Goal: Task Accomplishment & Management: Complete application form

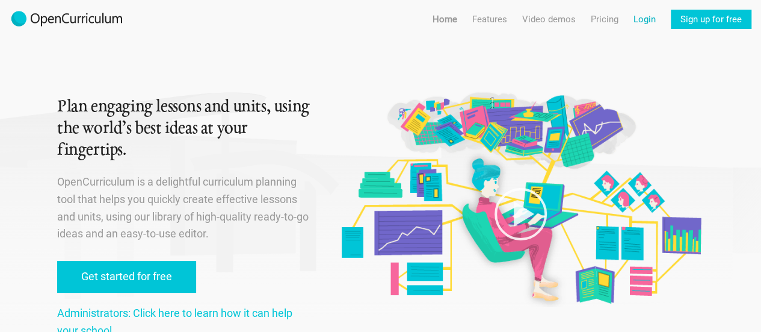
click at [648, 17] on link "Login" at bounding box center [645, 19] width 22 height 19
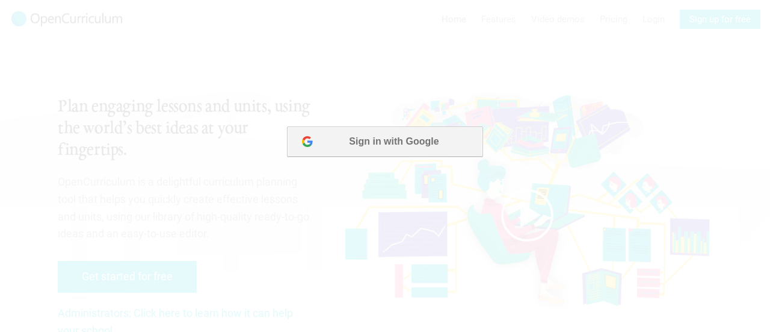
click at [373, 151] on button "Sign in with Google" at bounding box center [385, 141] width 196 height 30
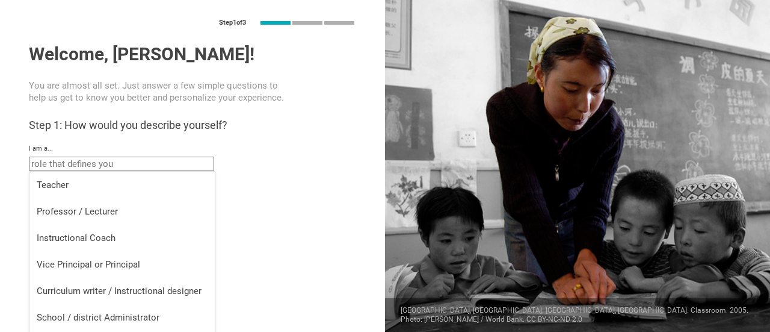
click at [58, 167] on input "text" at bounding box center [121, 163] width 185 height 14
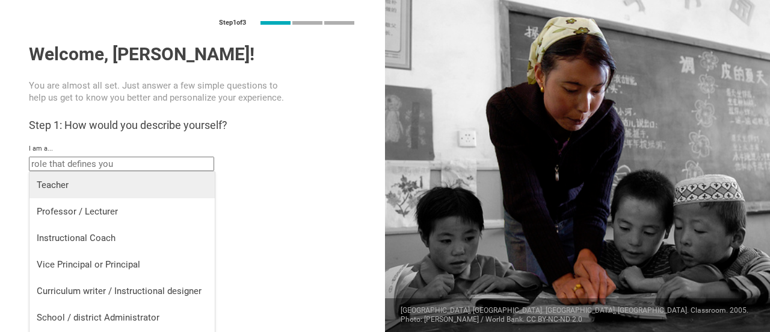
click at [58, 179] on div "Teacher" at bounding box center [122, 185] width 171 height 12
type input "Teacher"
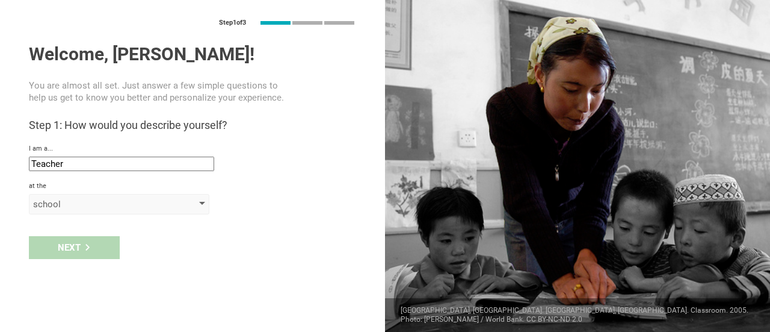
click at [57, 206] on div "school" at bounding box center [102, 204] width 138 height 12
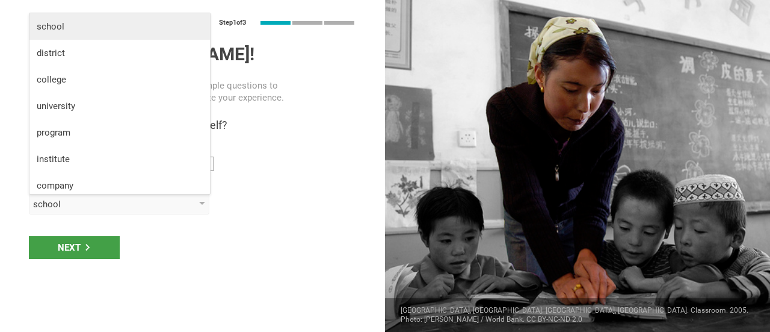
click at [93, 24] on div "school" at bounding box center [120, 26] width 166 height 12
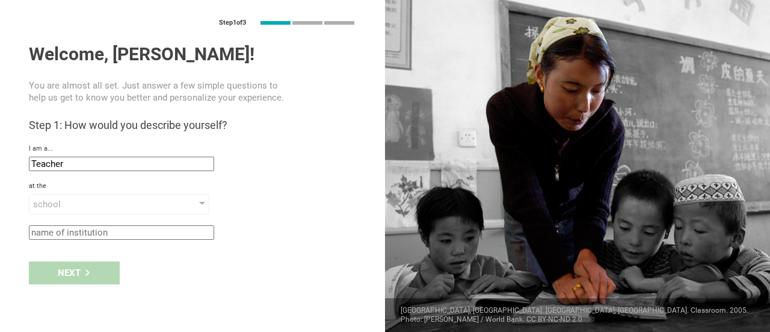
click at [129, 229] on input "text" at bounding box center [121, 232] width 185 height 14
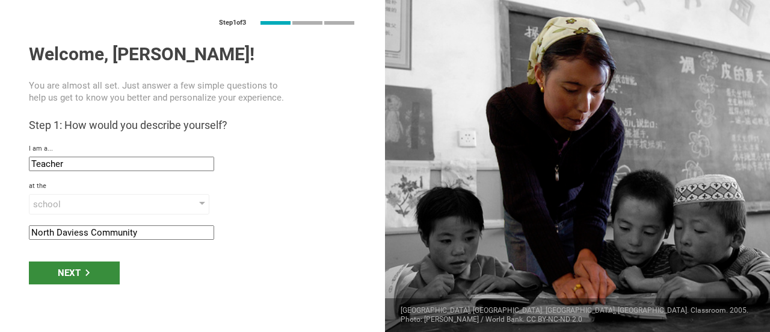
type input "North Daviess Community"
click at [93, 268] on div "Next" at bounding box center [74, 272] width 91 height 23
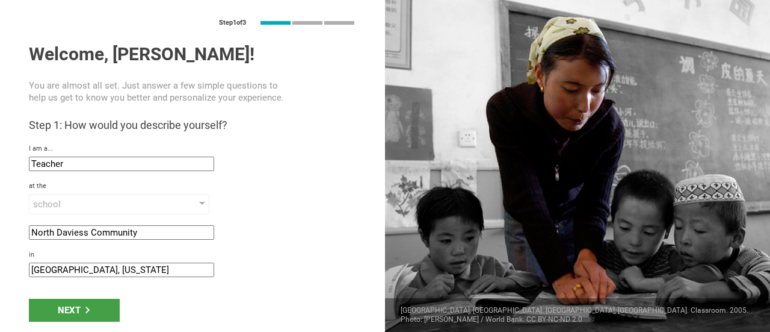
click at [93, 270] on input "[GEOGRAPHIC_DATA], [US_STATE]" at bounding box center [121, 269] width 185 height 14
type input "[PERSON_NAME], [GEOGRAPHIC_DATA]"
click at [60, 309] on div "Next" at bounding box center [74, 310] width 91 height 23
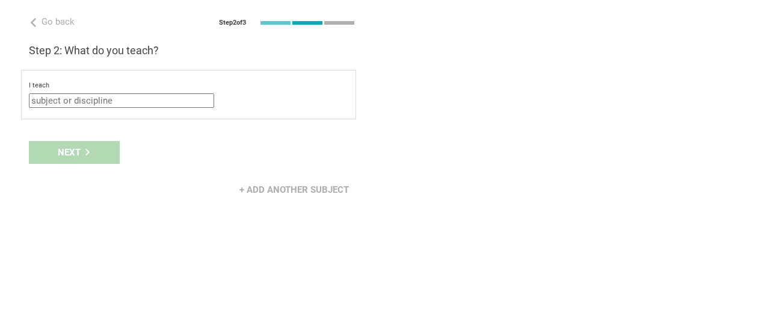
click at [110, 96] on input "text" at bounding box center [121, 100] width 185 height 14
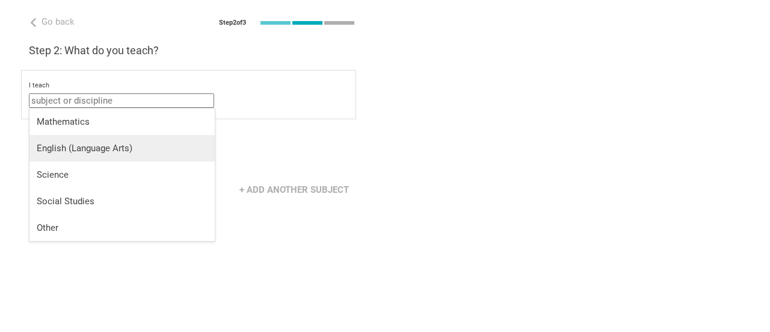
click at [108, 145] on div "English (Language Arts)" at bounding box center [122, 148] width 171 height 12
type input "English (Language Arts)"
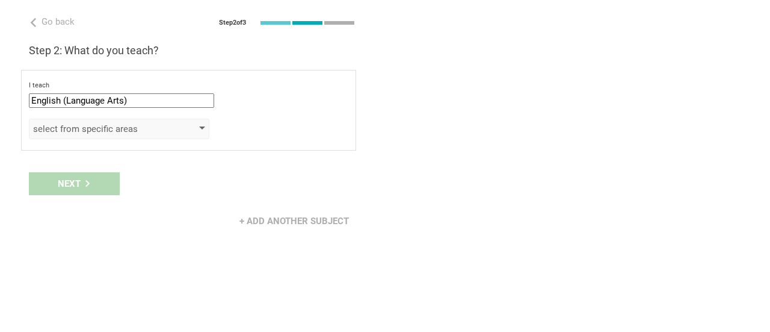
click at [112, 131] on div "select from specific areas" at bounding box center [102, 129] width 138 height 12
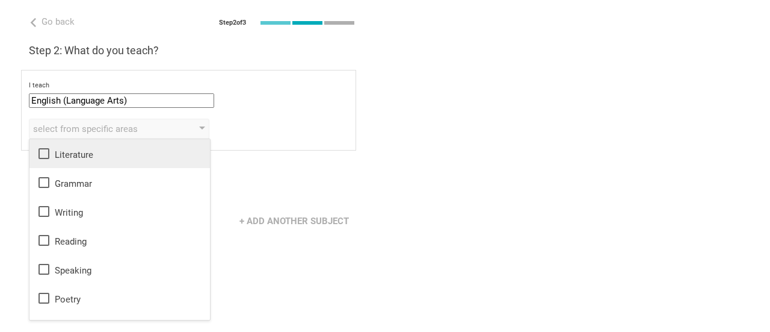
click at [106, 145] on li "Literature" at bounding box center [119, 153] width 181 height 29
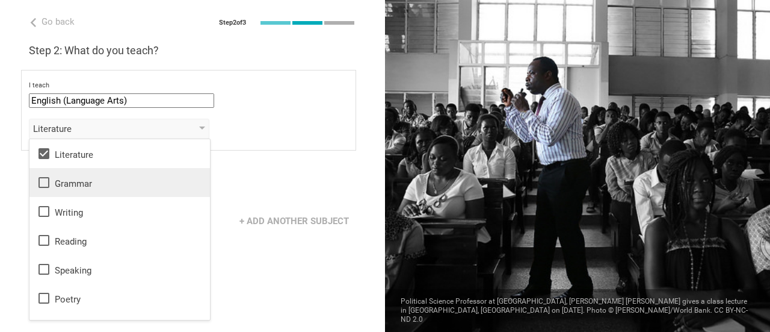
click at [94, 171] on li "Grammar" at bounding box center [119, 182] width 181 height 29
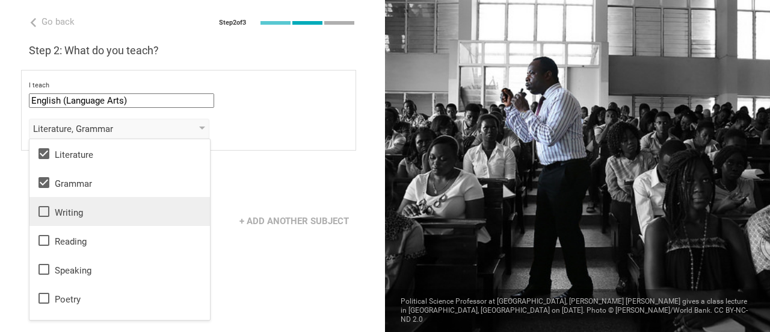
click at [87, 199] on li "Writing" at bounding box center [119, 211] width 181 height 29
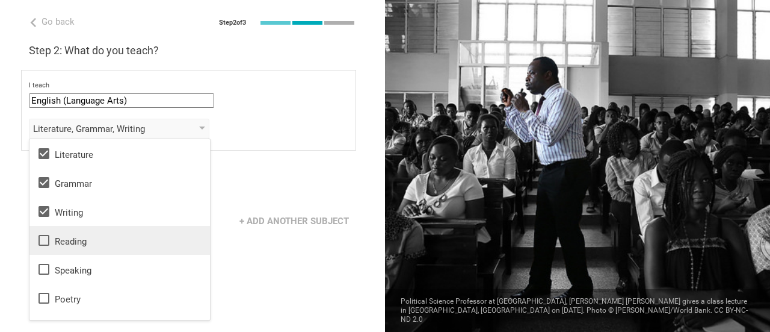
click at [81, 237] on div "Reading" at bounding box center [120, 240] width 166 height 14
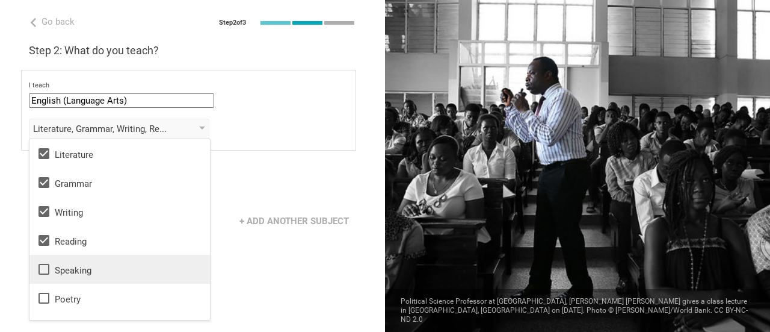
click at [75, 271] on div "Speaking" at bounding box center [120, 269] width 166 height 14
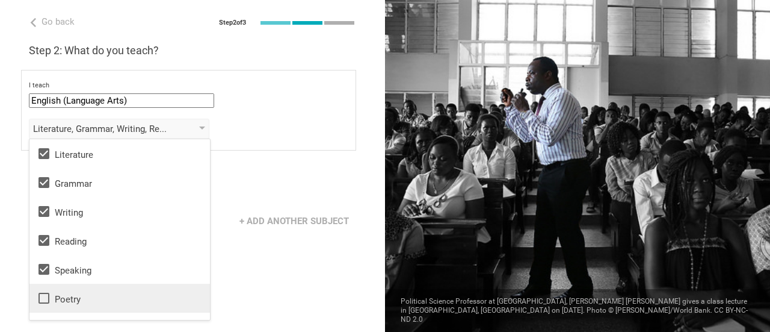
click at [74, 293] on div "Poetry" at bounding box center [120, 298] width 166 height 14
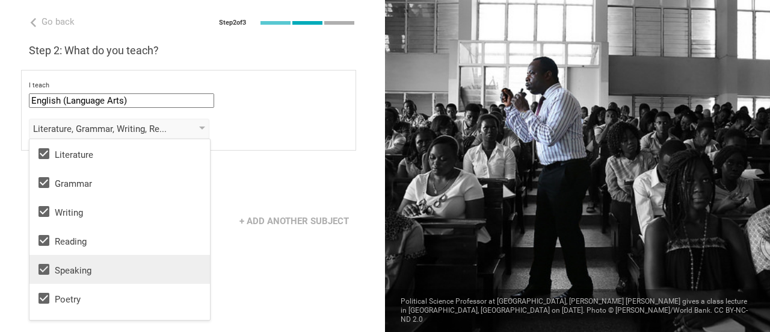
scroll to position [22, 0]
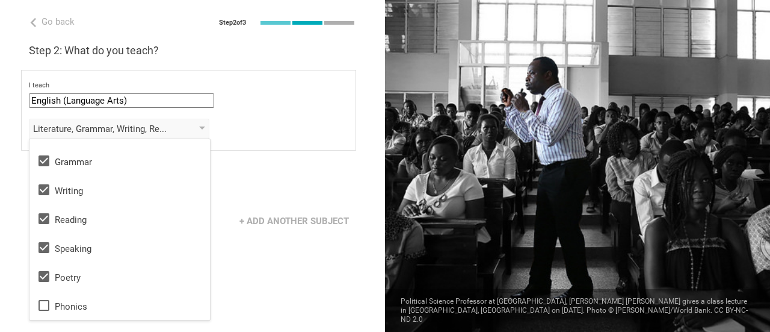
click at [267, 175] on div "Next" at bounding box center [192, 183] width 385 height 37
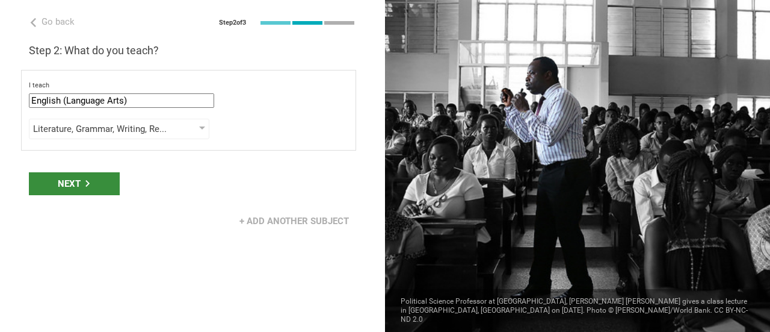
click at [80, 176] on div "Next" at bounding box center [74, 183] width 91 height 23
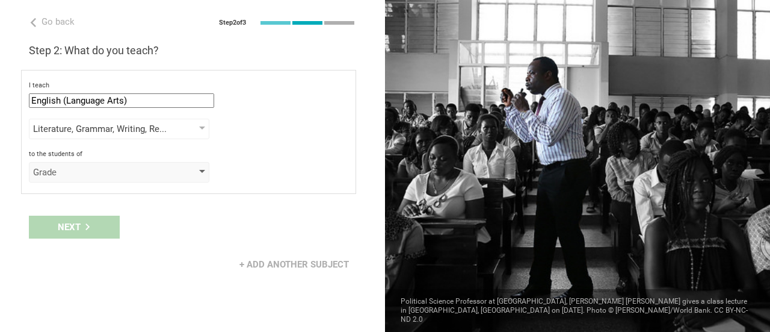
click at [94, 173] on div "Grade" at bounding box center [102, 172] width 138 height 12
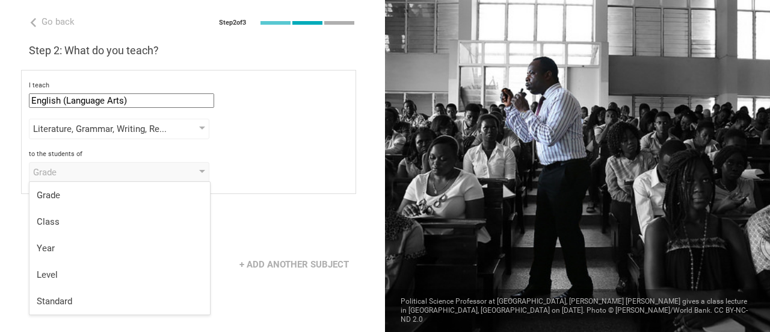
click at [91, 201] on li "Grade" at bounding box center [119, 195] width 181 height 26
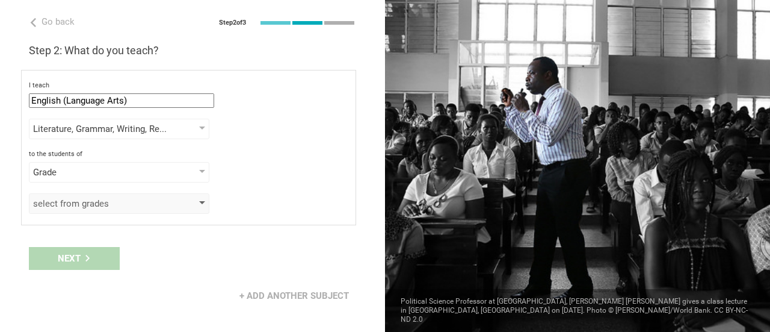
click at [91, 206] on div "select from grades" at bounding box center [102, 203] width 138 height 12
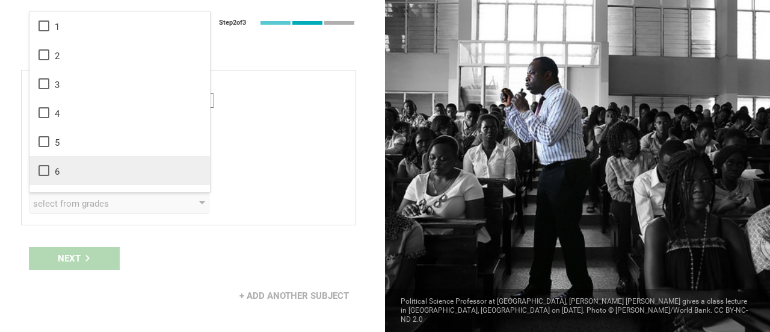
scroll to position [60, 0]
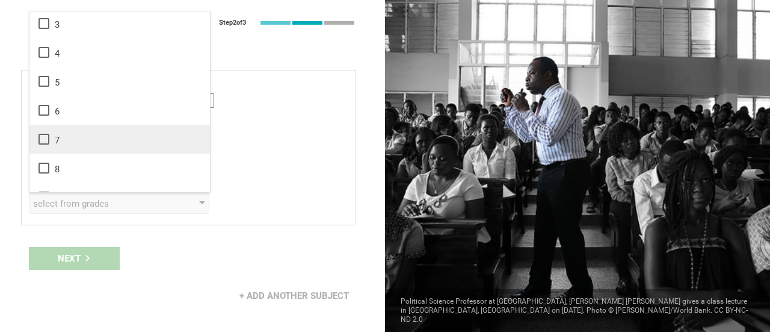
click at [100, 138] on div "7" at bounding box center [120, 139] width 166 height 14
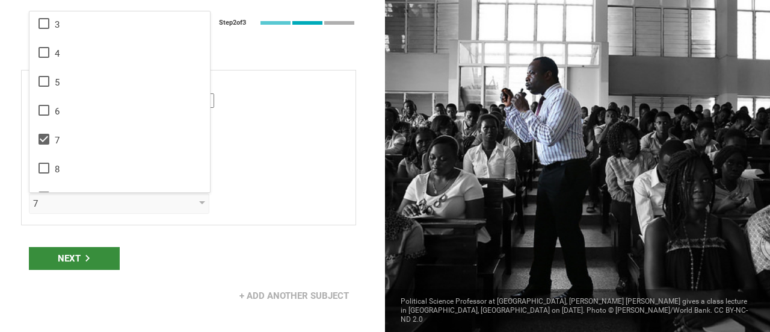
click at [96, 249] on div "Next" at bounding box center [74, 258] width 91 height 23
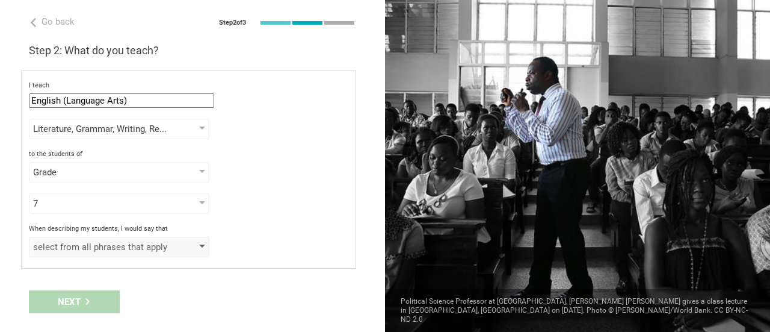
click at [99, 249] on div "select from all phrases that apply" at bounding box center [102, 247] width 138 height 12
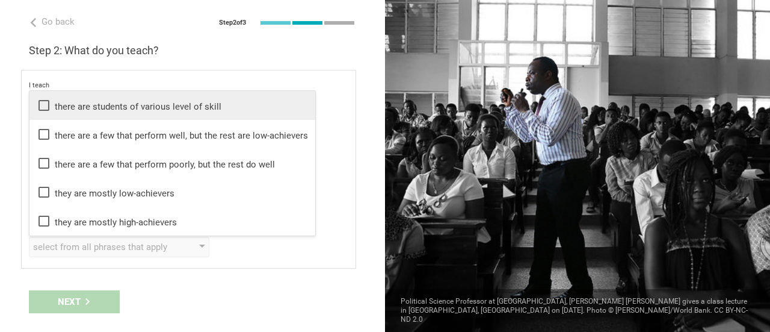
click at [119, 111] on div "there are students of various level of skill" at bounding box center [172, 105] width 271 height 14
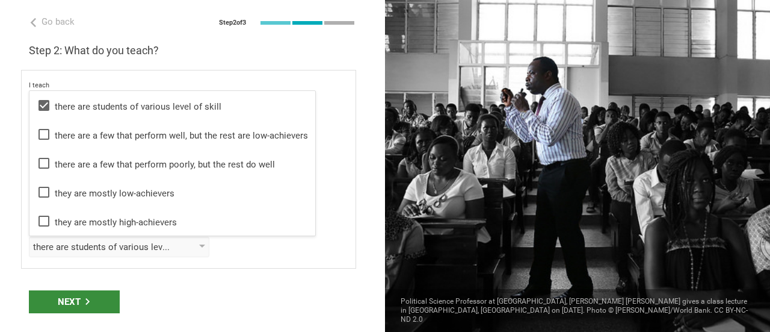
click at [66, 291] on div "Next" at bounding box center [74, 301] width 91 height 23
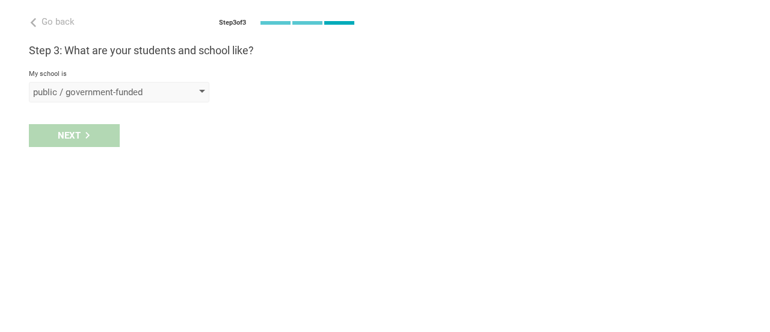
click at [184, 99] on div "public / government-funded" at bounding box center [119, 92] width 181 height 20
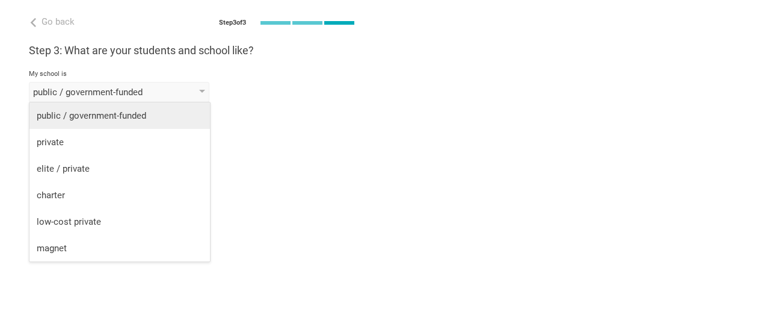
click at [183, 113] on div "public / government-funded" at bounding box center [120, 116] width 166 height 12
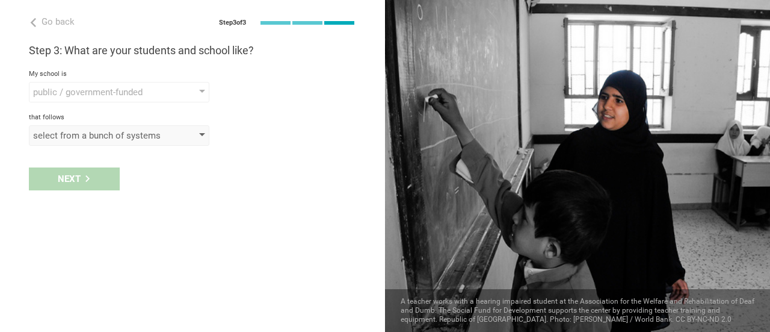
click at [114, 134] on div "select from a bunch of systems" at bounding box center [102, 135] width 138 height 12
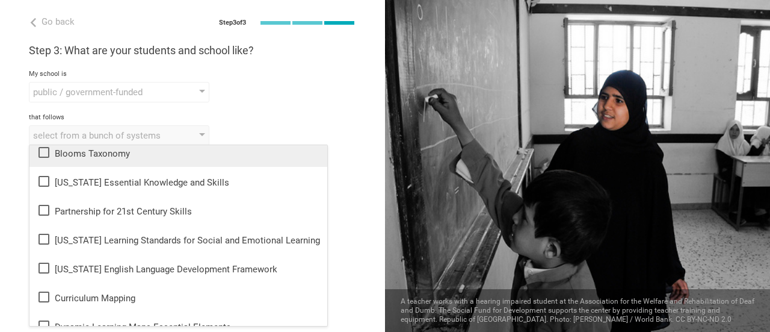
scroll to position [241, 0]
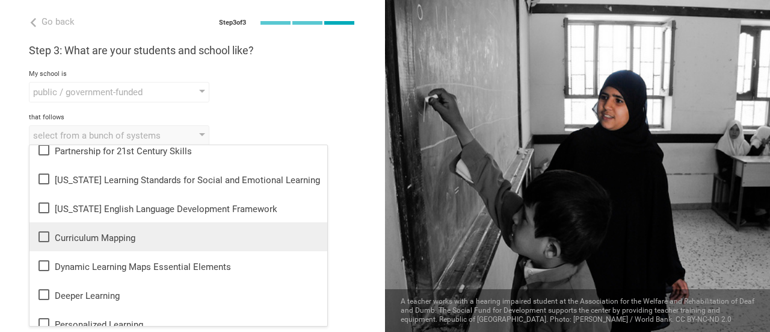
click at [107, 234] on div "Curriculum Mapping" at bounding box center [178, 236] width 283 height 14
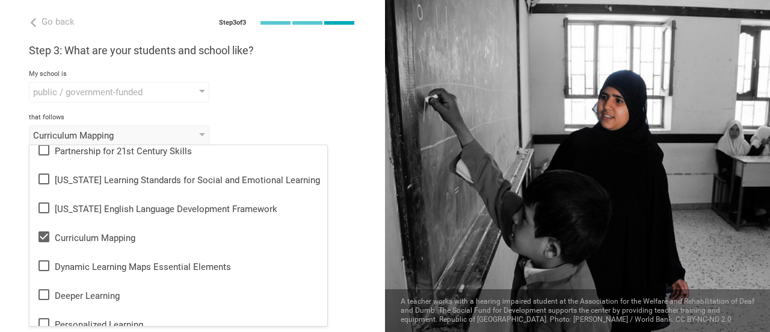
click at [255, 119] on div "that follows" at bounding box center [192, 117] width 327 height 8
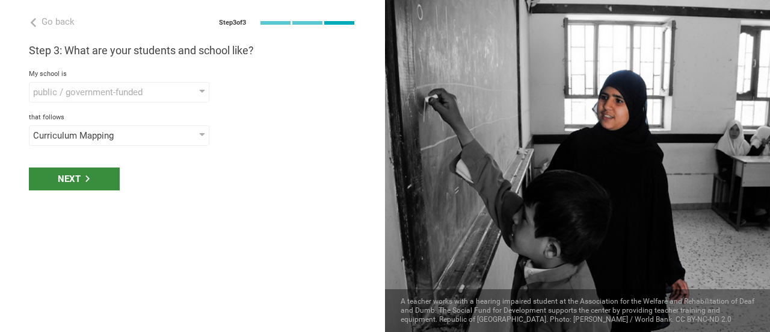
click at [57, 176] on div "Next" at bounding box center [74, 178] width 91 height 23
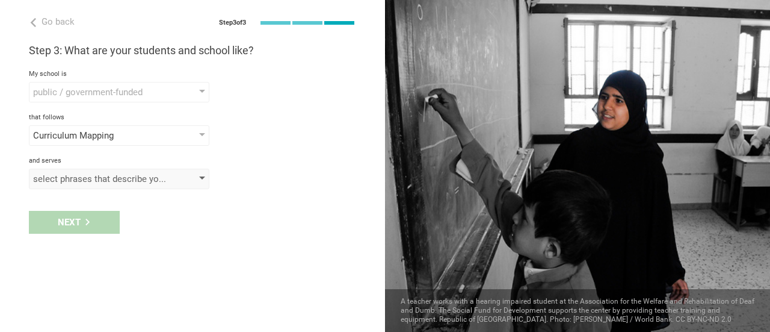
click at [61, 176] on div "select phrases that describe your student population" at bounding box center [102, 179] width 138 height 12
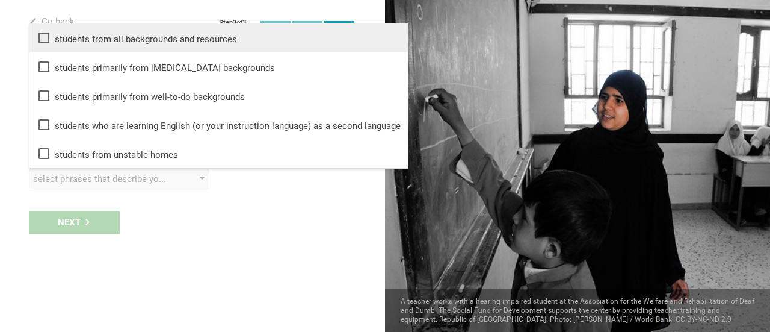
click at [138, 39] on div "students from all backgrounds and resources" at bounding box center [219, 38] width 364 height 14
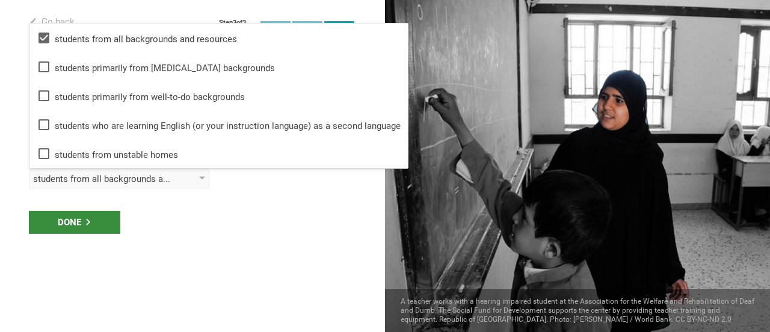
click at [91, 218] on div "Done" at bounding box center [74, 222] width 91 height 23
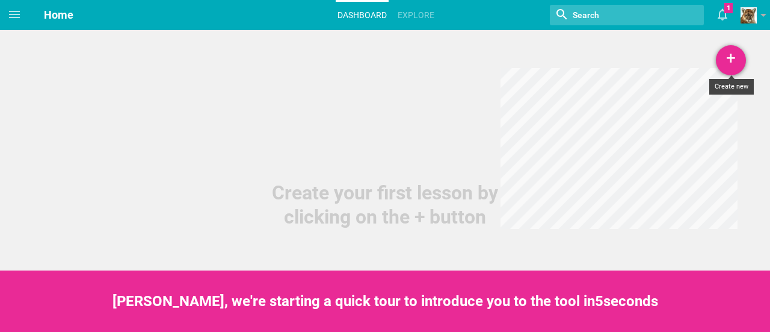
click at [740, 60] on div "+" at bounding box center [731, 60] width 30 height 30
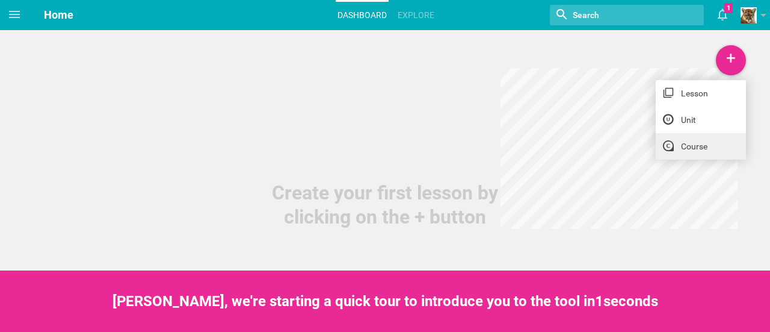
click at [687, 146] on link "Course" at bounding box center [701, 146] width 90 height 26
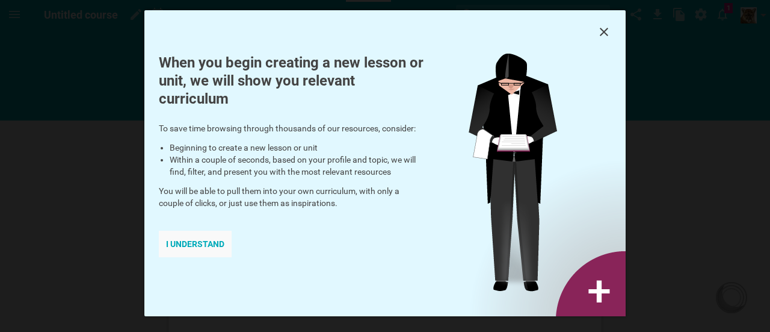
click at [203, 244] on div "I understand" at bounding box center [195, 244] width 73 height 26
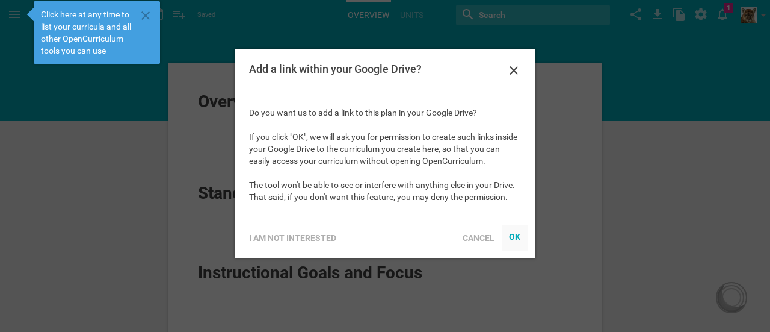
click at [523, 233] on div at bounding box center [515, 237] width 26 height 26
click at [513, 231] on div at bounding box center [515, 237] width 26 height 26
click at [514, 64] on icon at bounding box center [514, 70] width 14 height 14
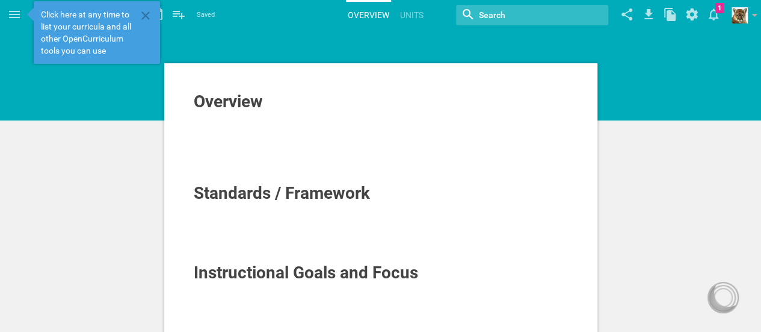
click at [272, 108] on div "Overview" at bounding box center [381, 101] width 375 height 19
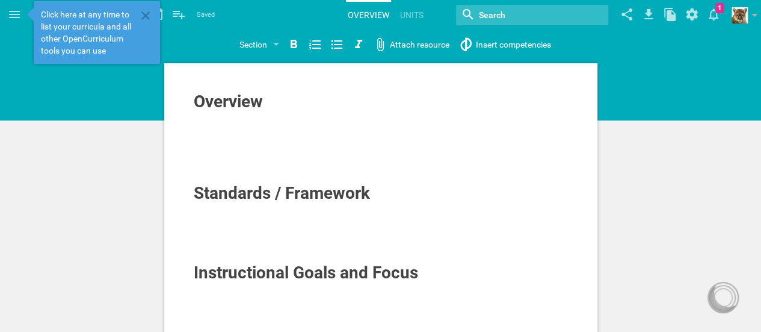
click at [304, 99] on div "Overview" at bounding box center [381, 101] width 375 height 19
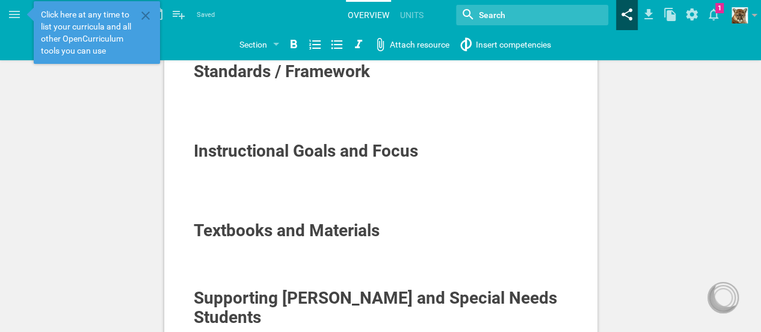
scroll to position [120, 0]
